Goal: Check status: Check status

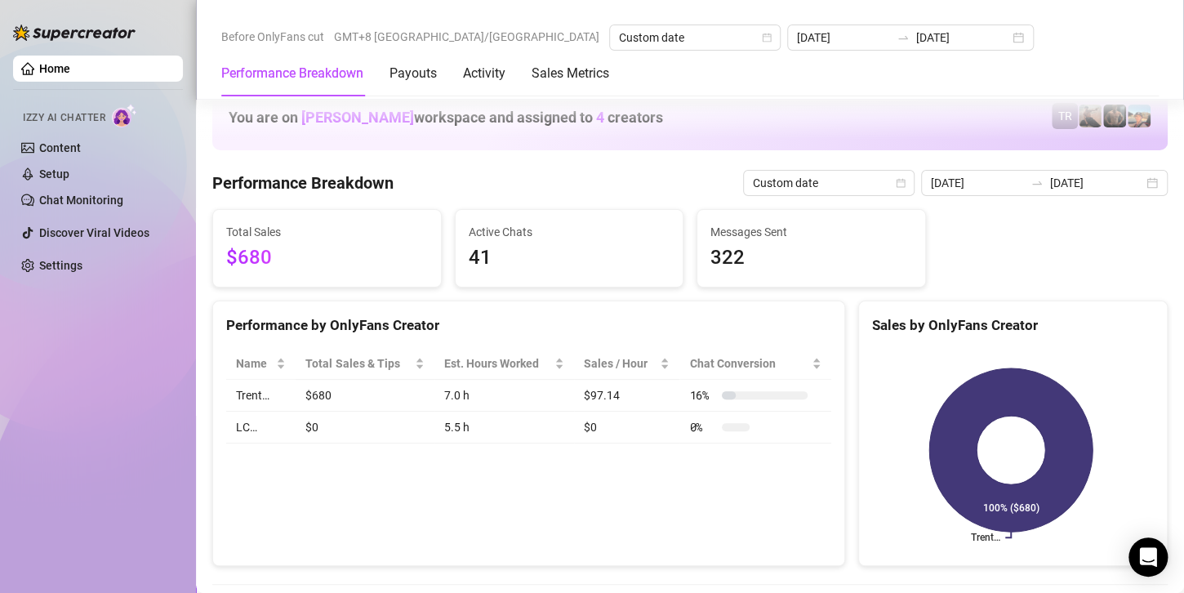
scroll to position [2124, 0]
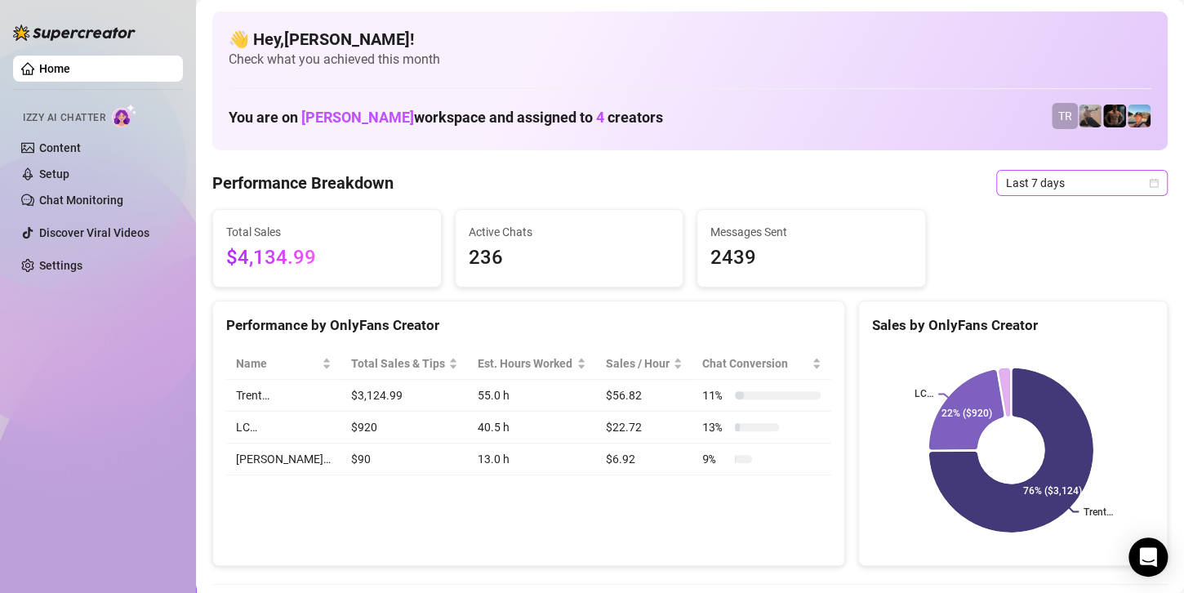
click at [1048, 185] on span "Last 7 days" at bounding box center [1082, 183] width 152 height 25
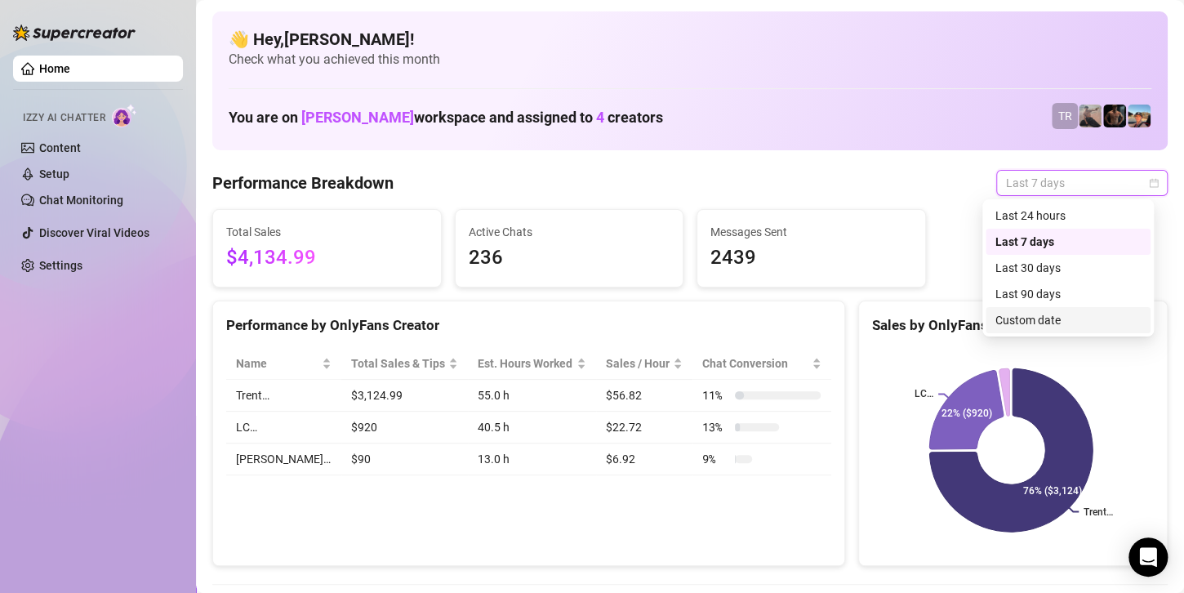
click at [1032, 330] on div "Custom date" at bounding box center [1068, 320] width 165 height 26
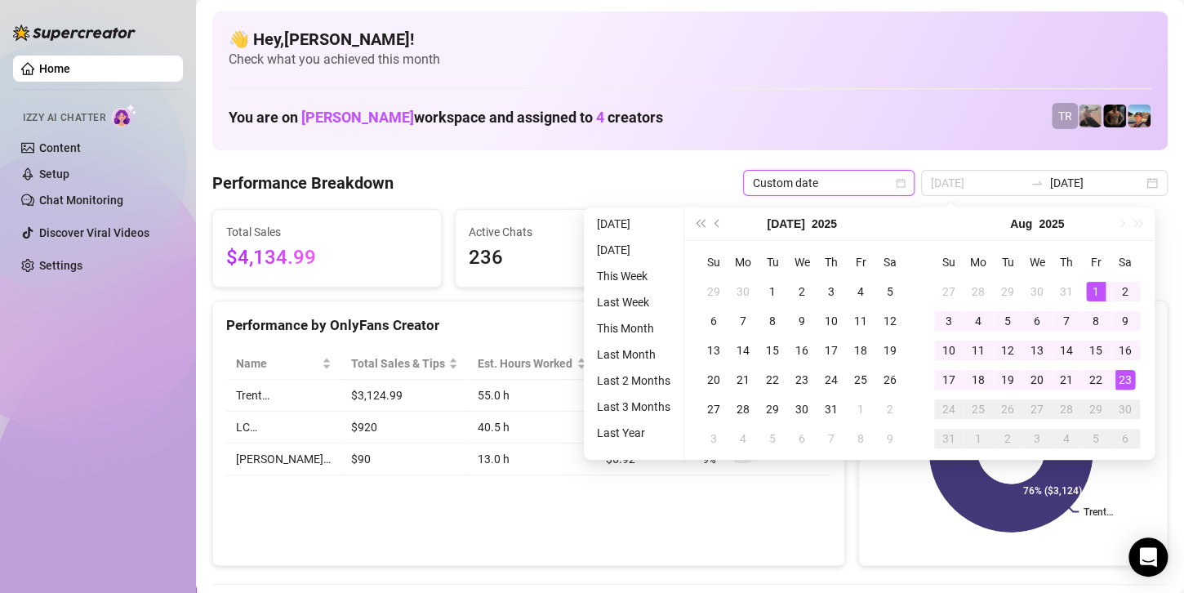
type input "[DATE]"
click at [1097, 296] on div "1" at bounding box center [1096, 292] width 20 height 20
click at [1117, 381] on div "23" at bounding box center [1126, 380] width 20 height 20
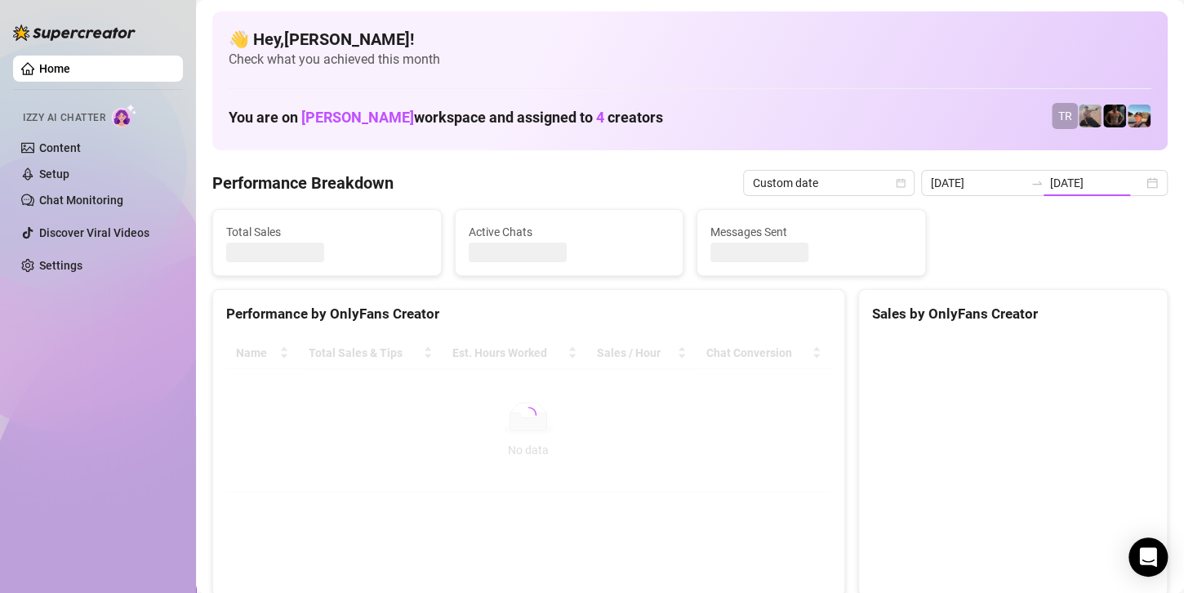
type input "[DATE]"
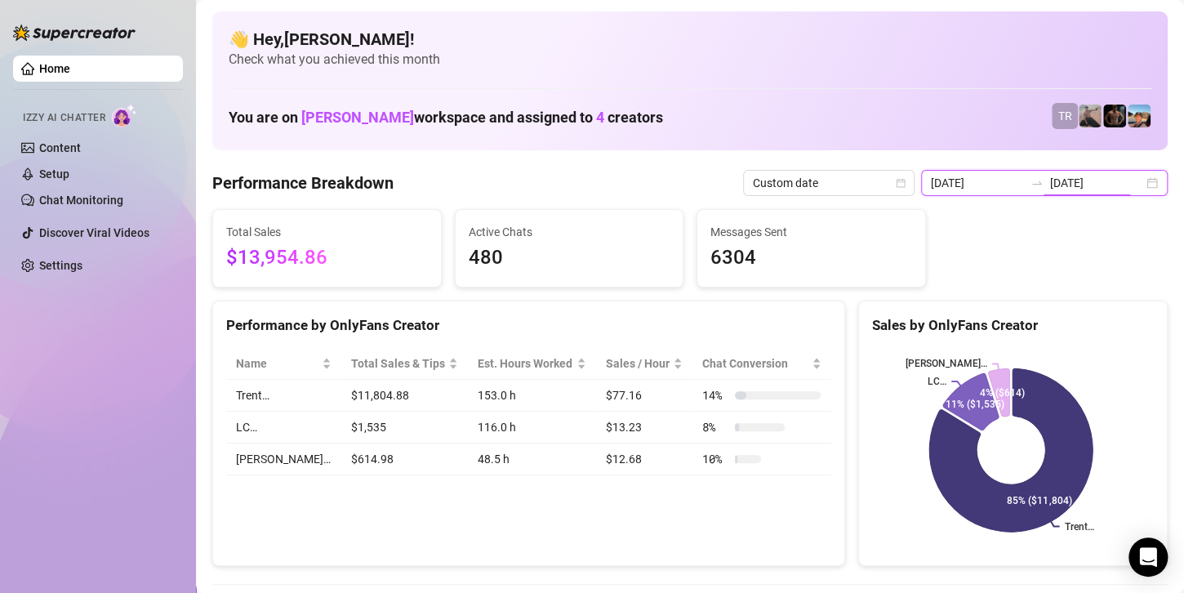
click at [1068, 176] on input "[DATE]" at bounding box center [1096, 183] width 93 height 18
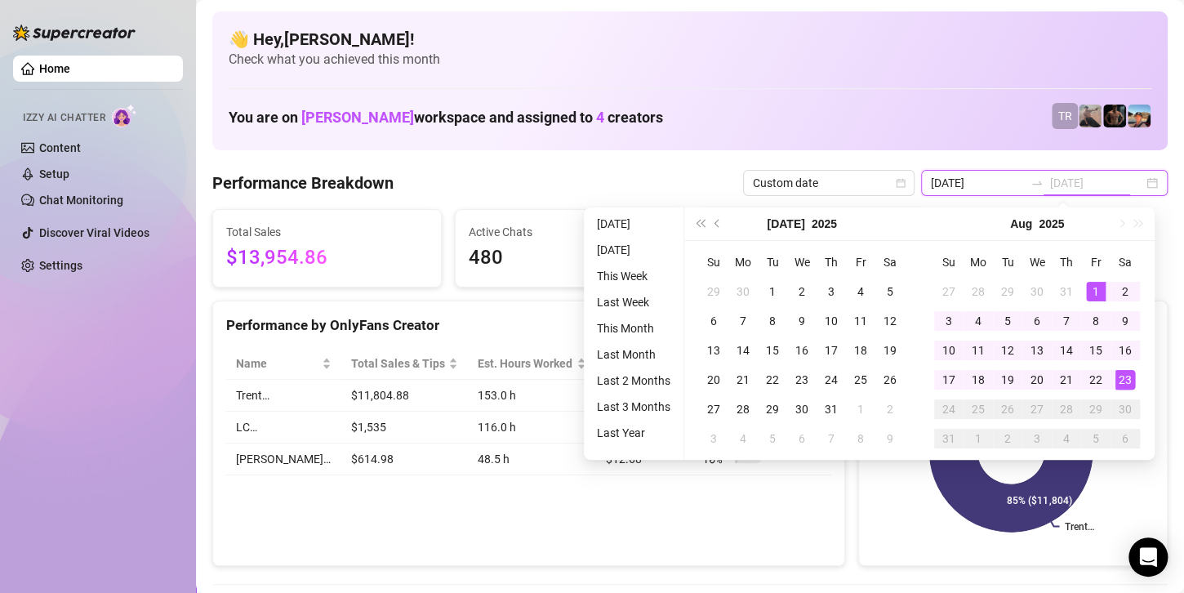
type input "[DATE]"
click at [1125, 378] on div "23" at bounding box center [1126, 380] width 20 height 20
click at [1124, 379] on div "23" at bounding box center [1126, 380] width 20 height 20
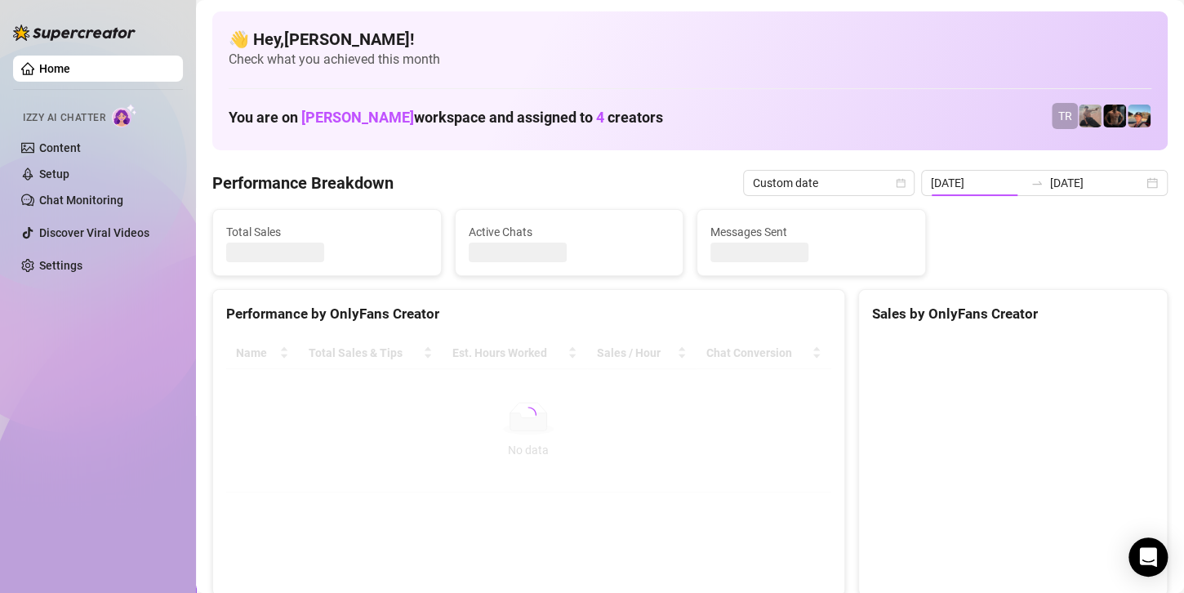
type input "[DATE]"
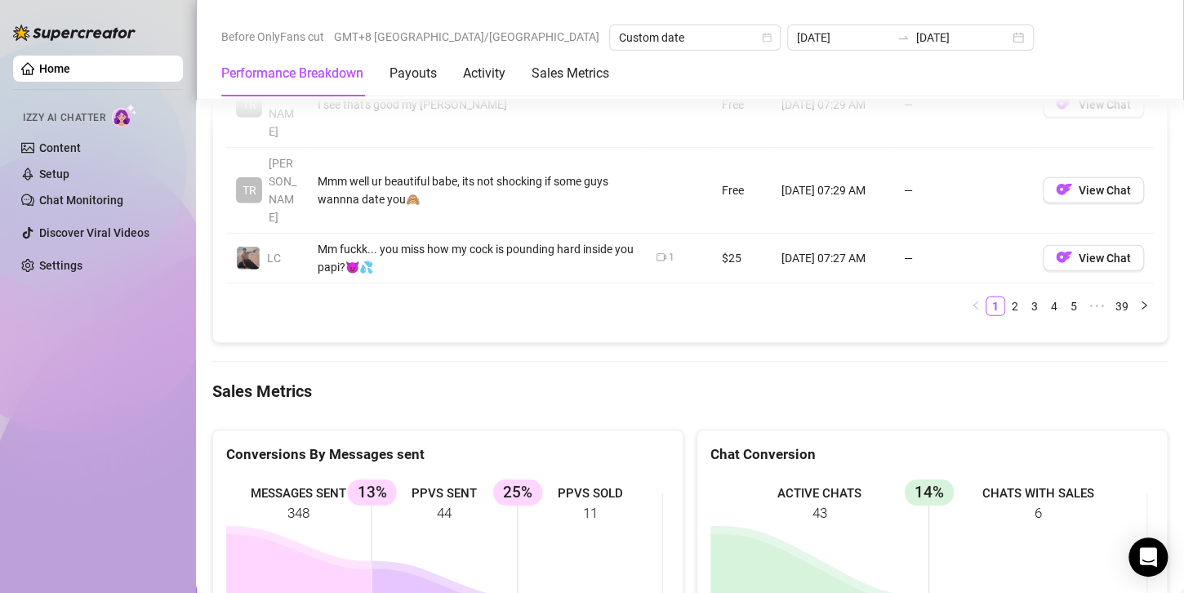
scroll to position [2287, 0]
